Goal: Contribute content

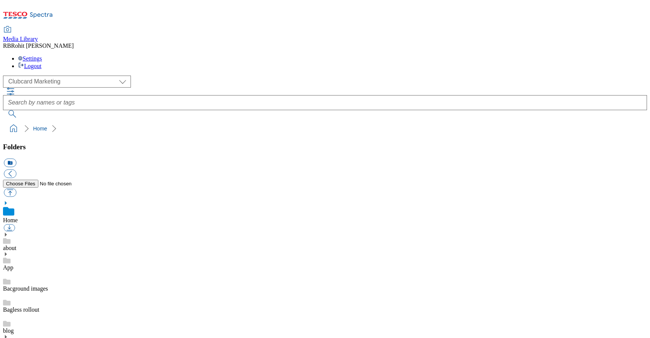
scroll to position [1, 0]
click at [8, 232] on icon at bounding box center [5, 234] width 5 height 5
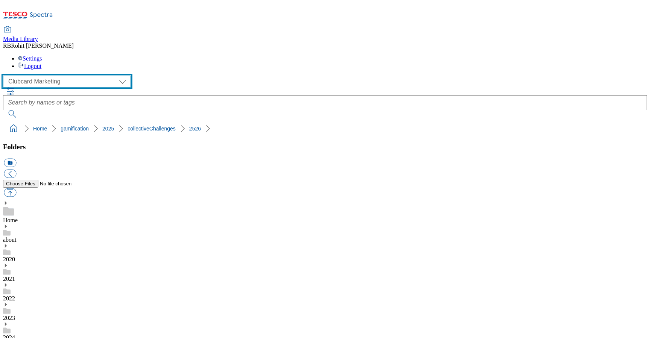
click at [56, 76] on select "Clubcard Marketing Clubcard ROI Dotcom UK GHS Marketing UK GHS ROI Realfood Tes…" at bounding box center [67, 82] width 128 height 12
select select "flare-ghs-roi"
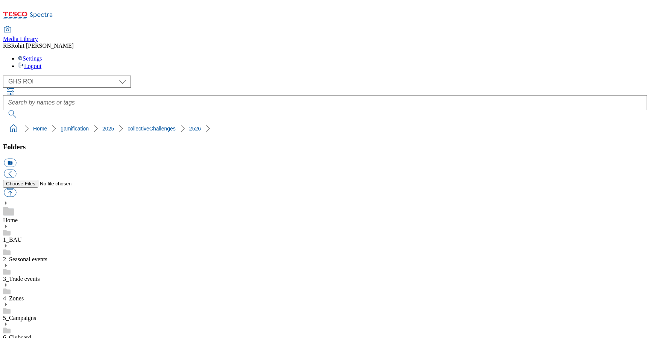
click at [7, 224] on use at bounding box center [6, 226] width 2 height 4
click at [7, 303] on use at bounding box center [6, 305] width 2 height 4
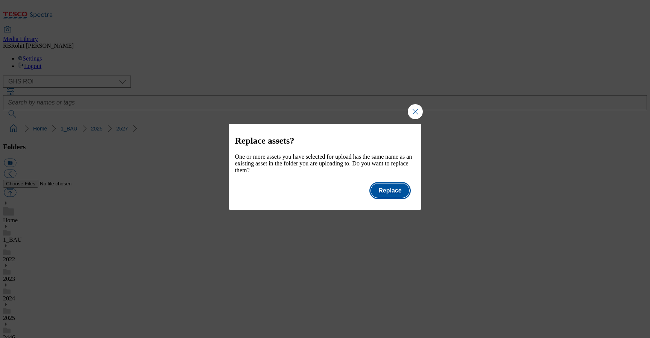
click at [400, 198] on button "Replace" at bounding box center [390, 190] width 38 height 14
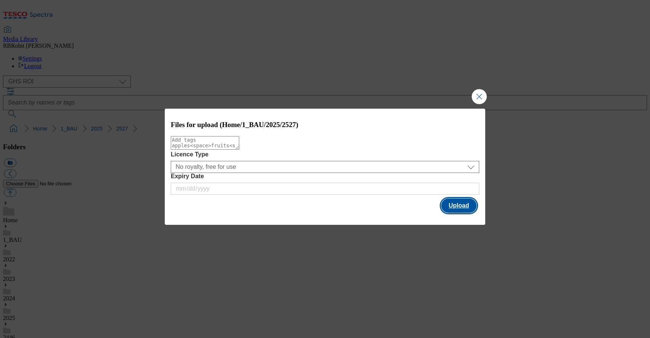
click at [453, 212] on button "Upload" at bounding box center [458, 205] width 35 height 14
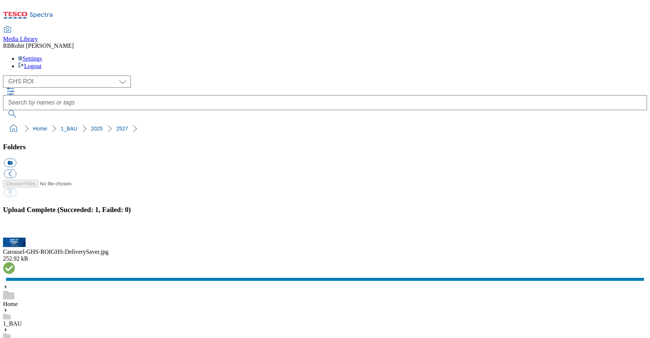
click at [15, 230] on button "button" at bounding box center [9, 233] width 11 height 7
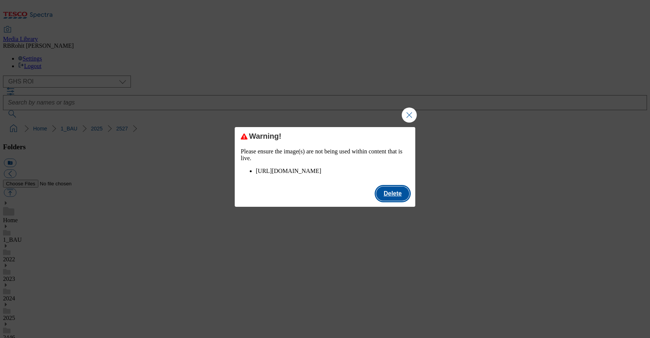
click at [397, 201] on button "Delete" at bounding box center [392, 193] width 33 height 14
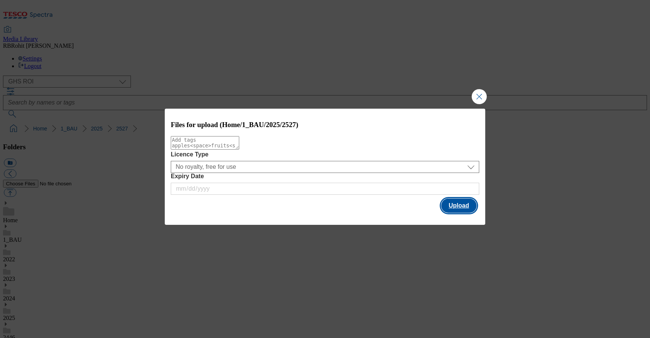
click at [454, 208] on button "Upload" at bounding box center [458, 205] width 35 height 14
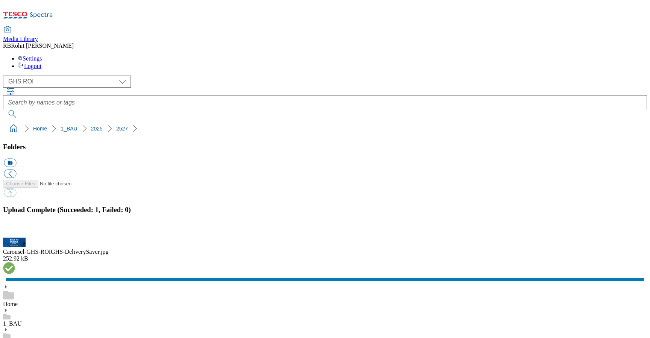
click at [15, 230] on button "button" at bounding box center [9, 233] width 11 height 7
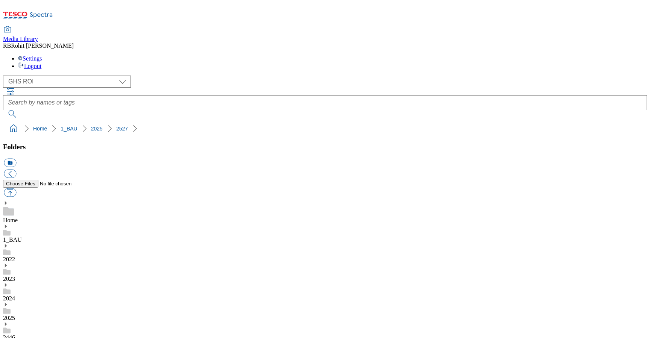
click at [45, 200] on div "Home" at bounding box center [325, 211] width 644 height 23
